Goal: Download file/media

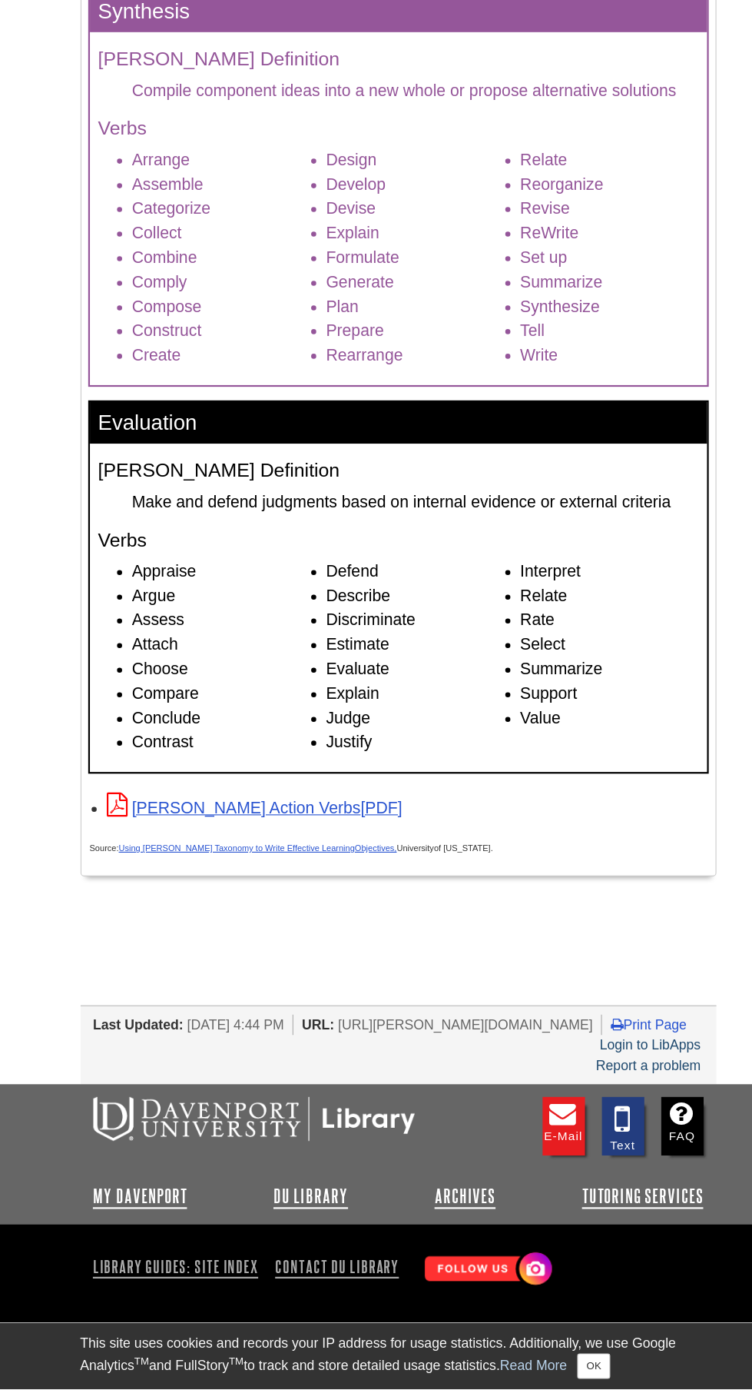
scroll to position [2002, 0]
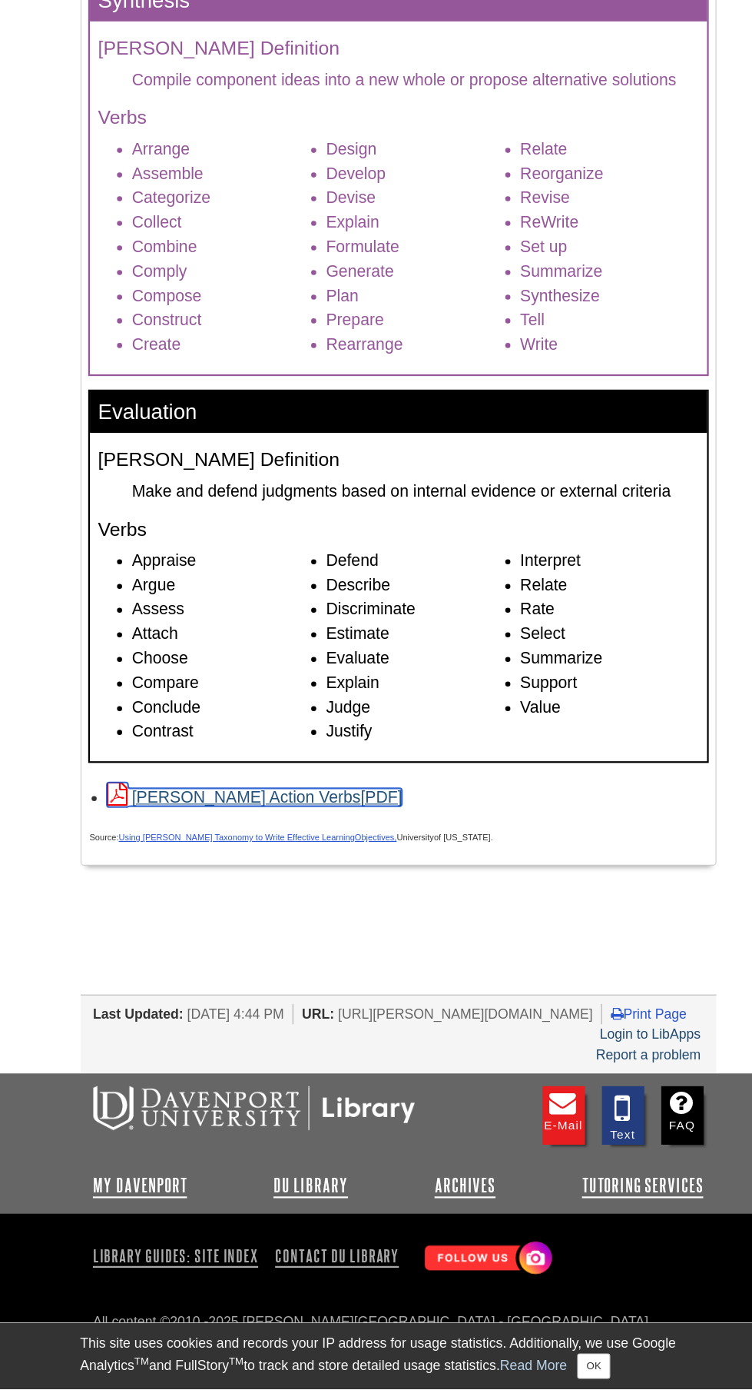
click at [163, 856] on link "[PERSON_NAME] Action Verbs" at bounding box center [246, 853] width 268 height 16
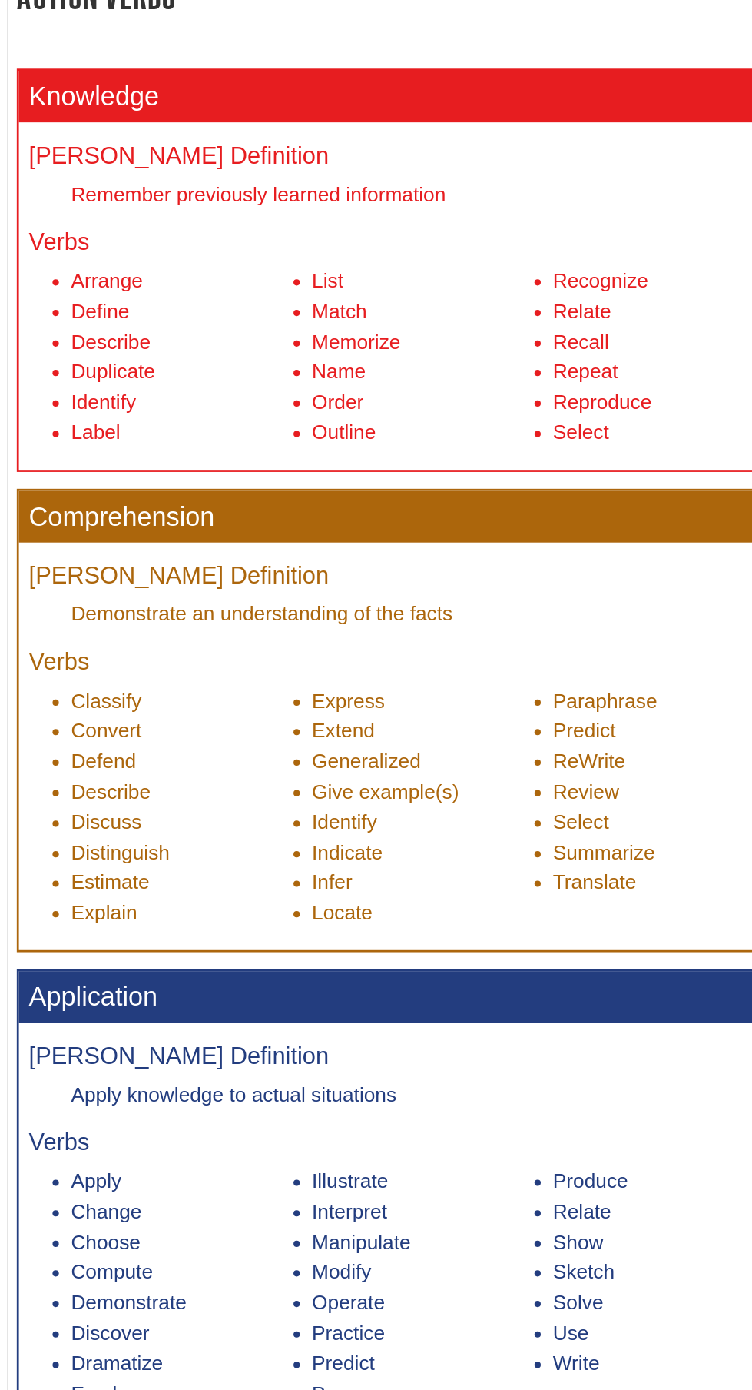
scroll to position [581, 0]
